Goal: Transaction & Acquisition: Download file/media

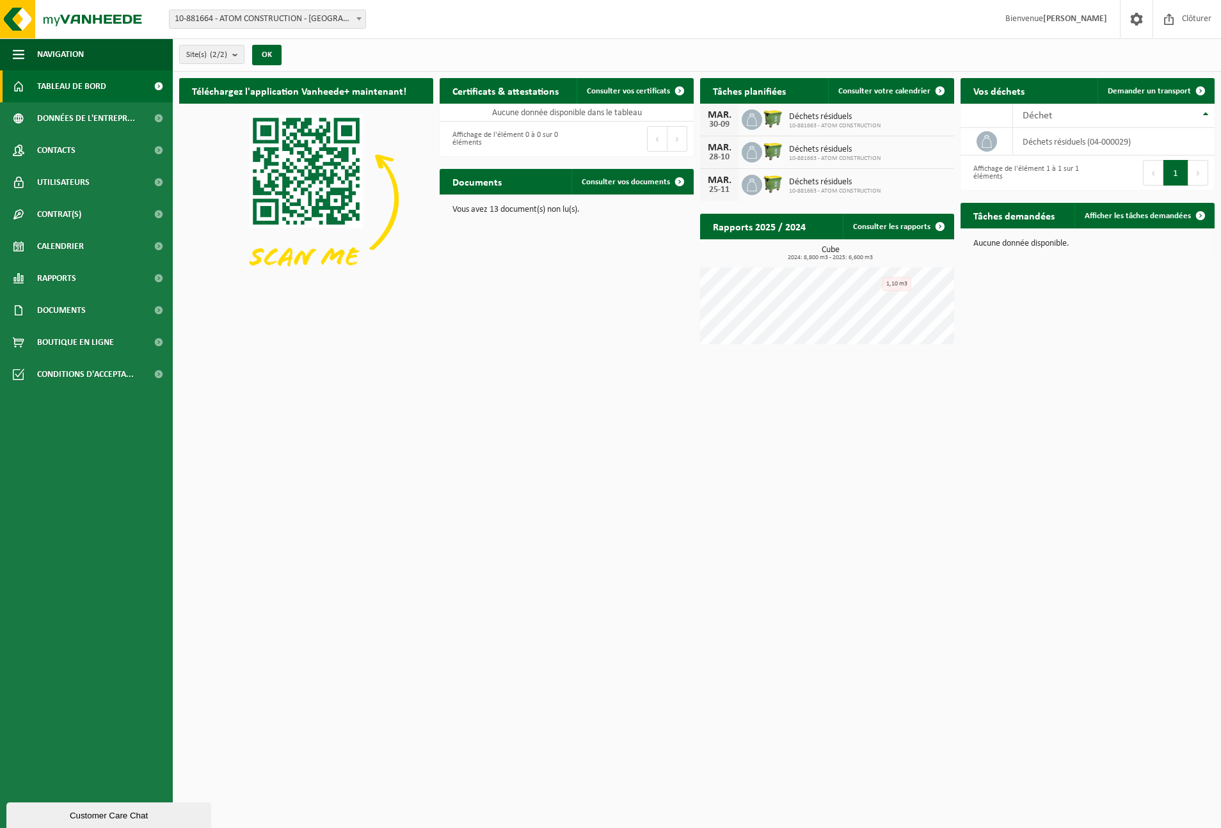
click at [55, 87] on span "Tableau de bord" at bounding box center [71, 86] width 69 height 32
click at [76, 282] on span "Rapports" at bounding box center [56, 278] width 39 height 32
click at [65, 314] on span "Sous forme de graphique" at bounding box center [86, 310] width 95 height 24
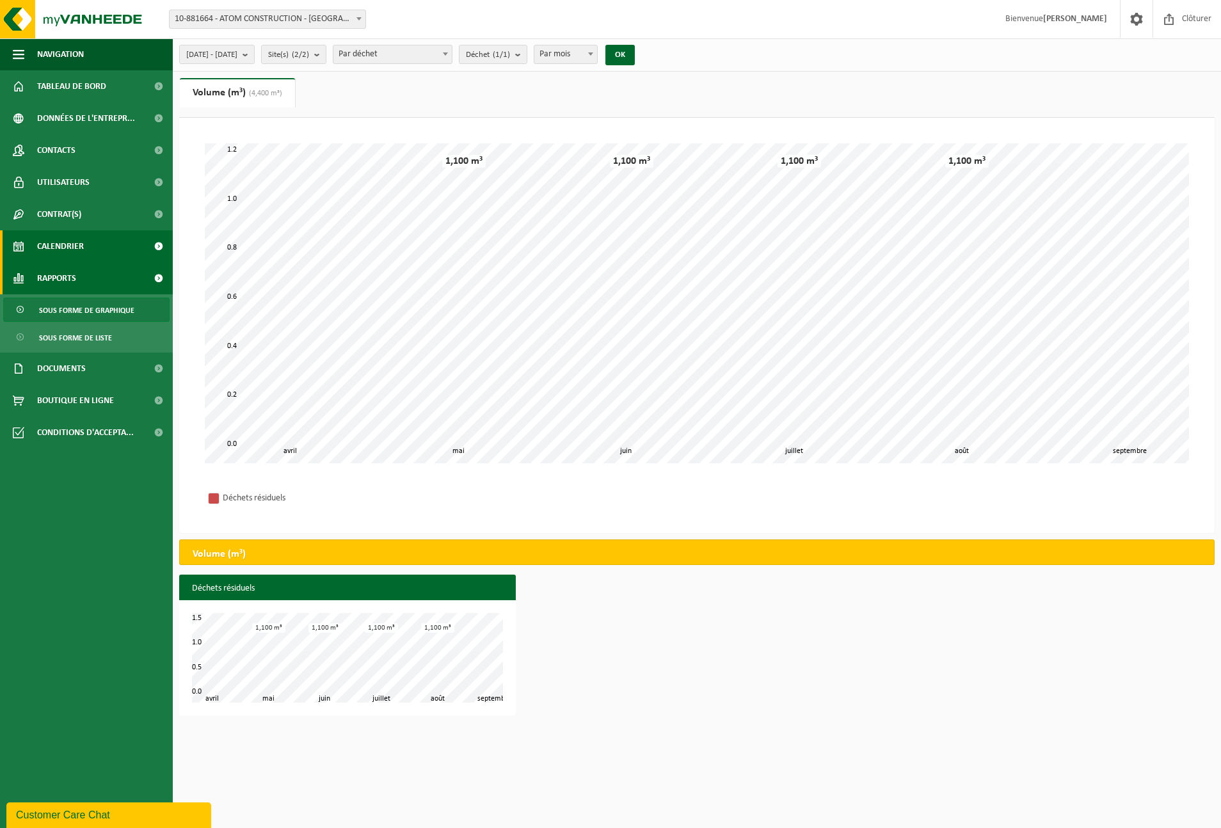
click at [68, 252] on span "Calendrier" at bounding box center [60, 246] width 47 height 32
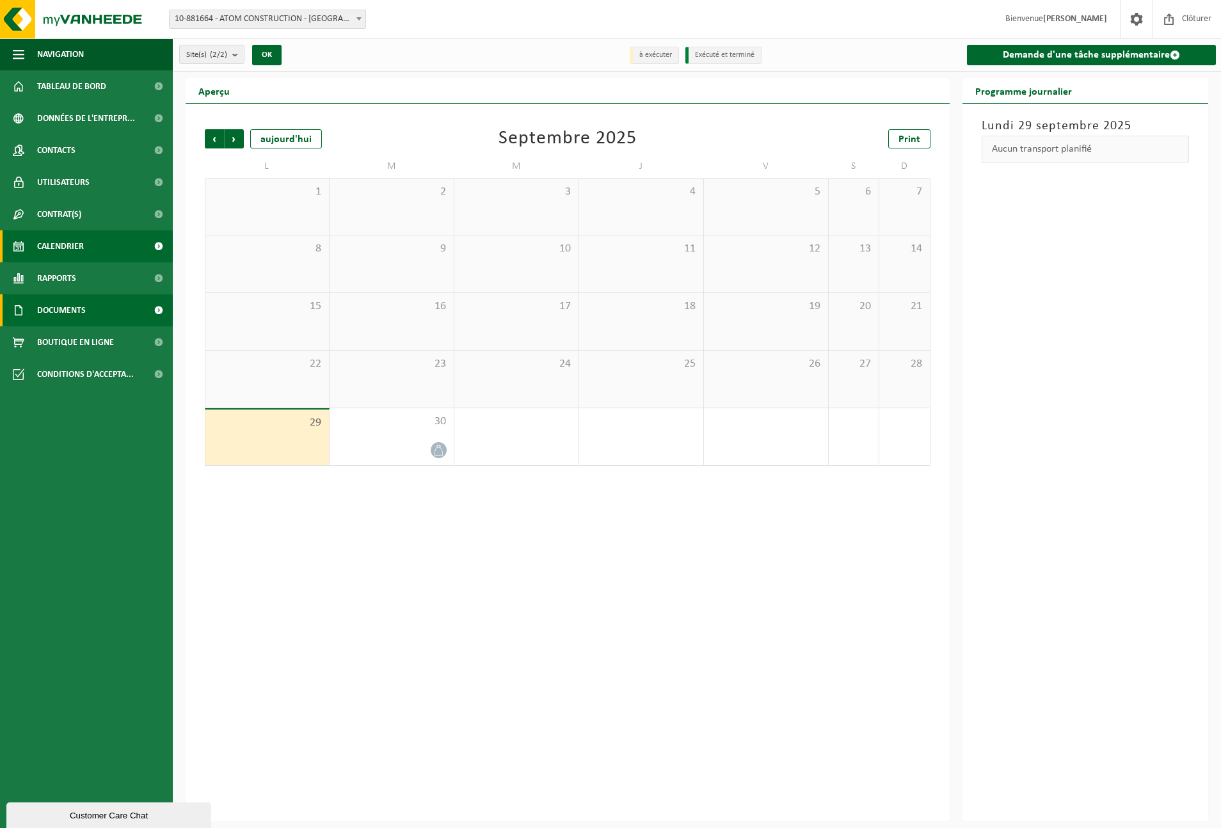
click at [71, 307] on span "Documents" at bounding box center [61, 310] width 49 height 32
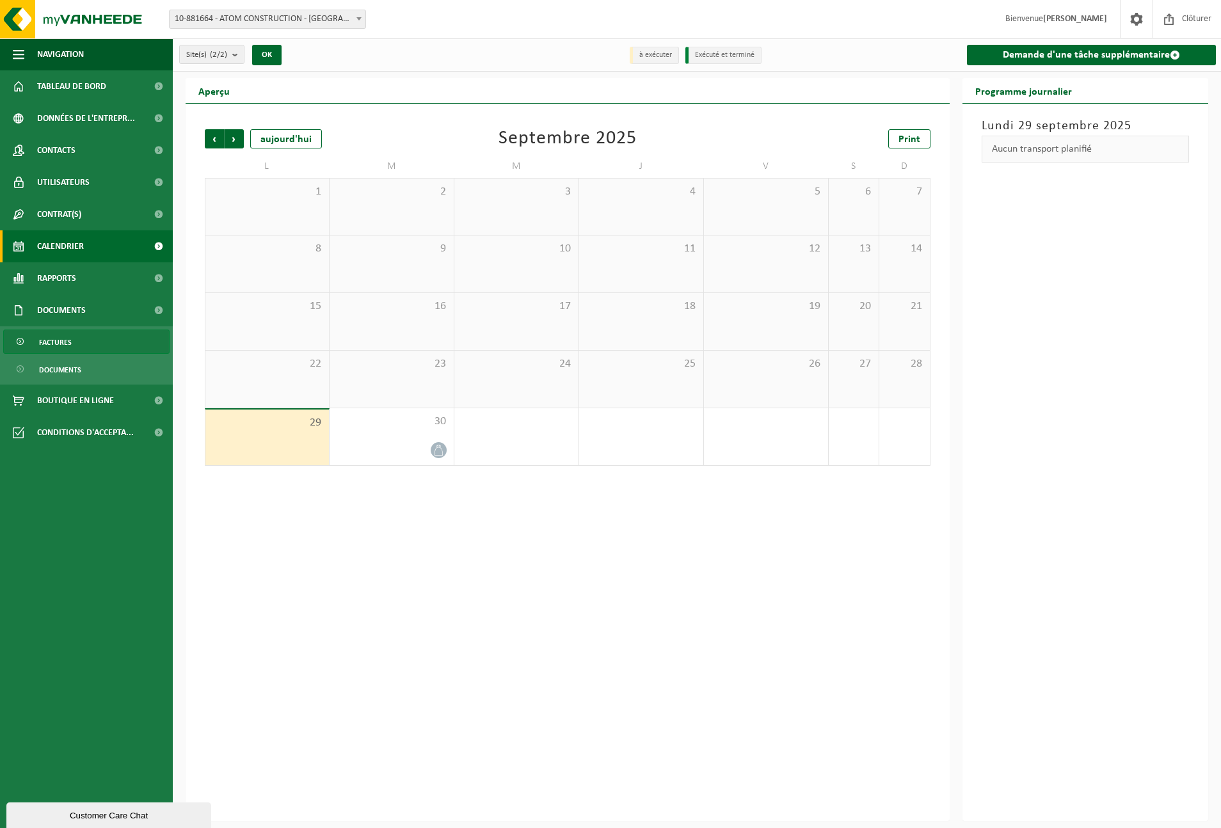
click at [72, 343] on link "Factures" at bounding box center [86, 342] width 166 height 24
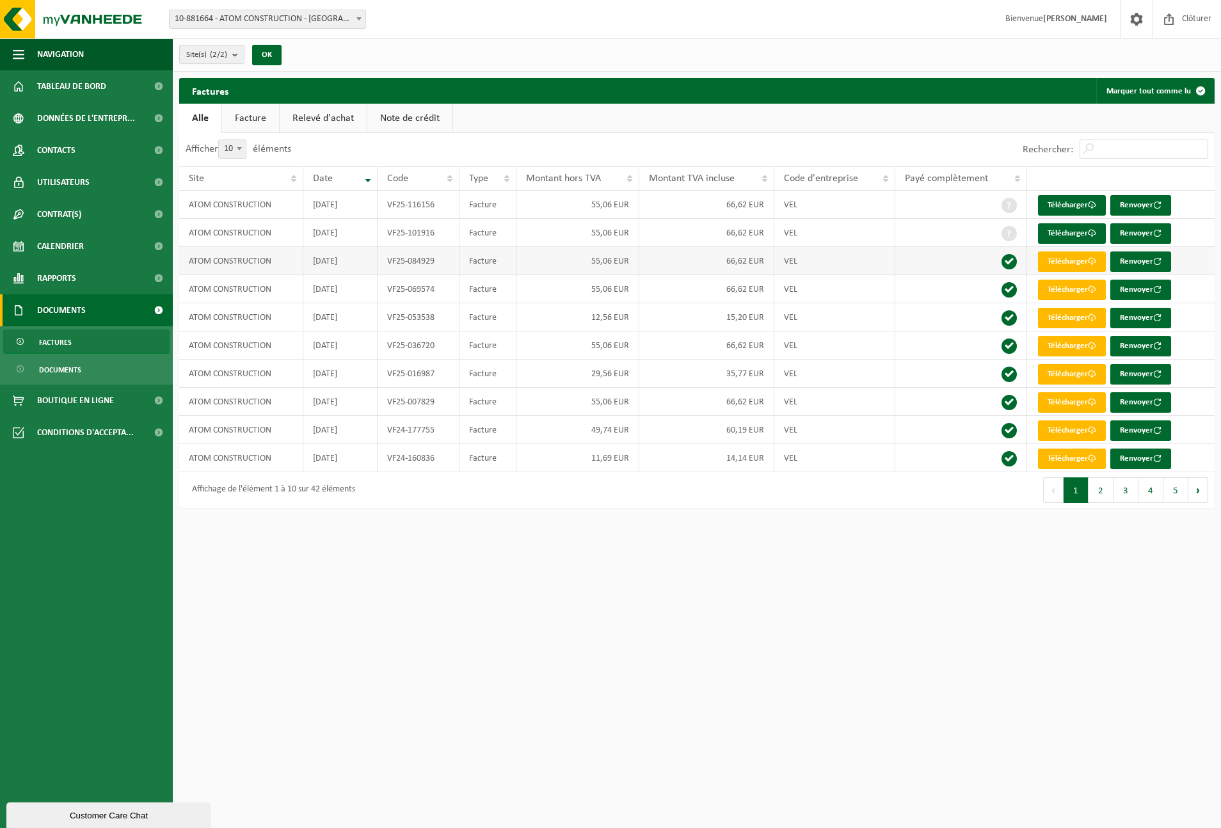
click at [1008, 262] on span at bounding box center [1009, 261] width 15 height 15
click at [1052, 263] on link "Télécharger" at bounding box center [1072, 262] width 68 height 20
click at [1061, 291] on link "Télécharger" at bounding box center [1072, 290] width 68 height 20
click at [1065, 230] on link "Télécharger" at bounding box center [1072, 233] width 68 height 20
click at [1063, 205] on link "Télécharger" at bounding box center [1072, 205] width 68 height 20
